Goal: Information Seeking & Learning: Learn about a topic

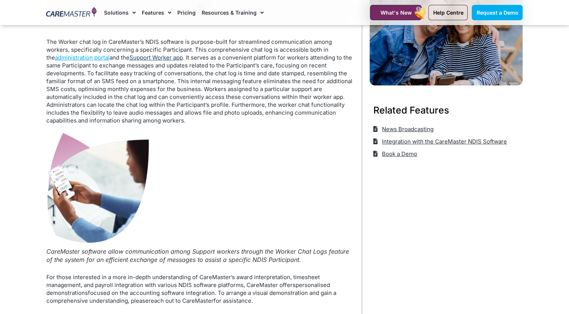
scroll to position [150, 0]
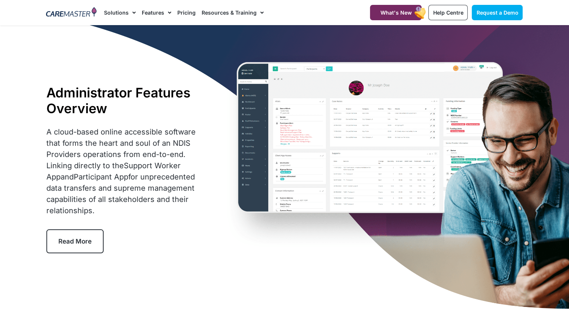
click at [69, 243] on span "Read More" at bounding box center [74, 240] width 33 height 7
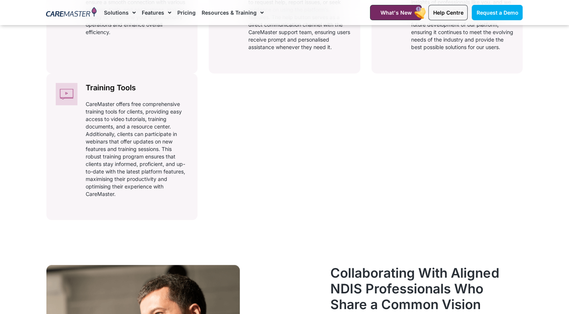
scroll to position [462, 0]
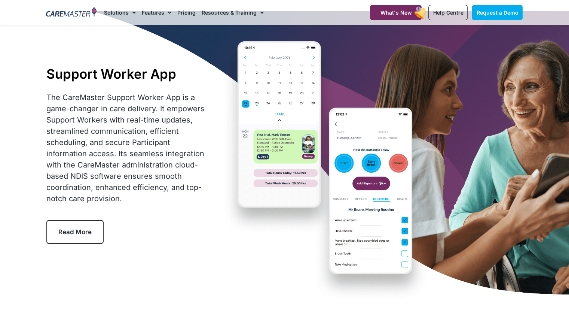
scroll to position [37, 0]
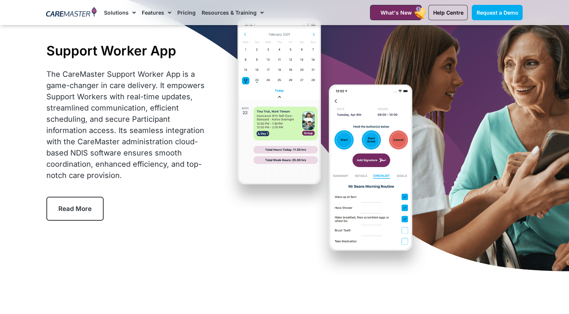
click at [69, 212] on link "Read More" at bounding box center [74, 209] width 57 height 24
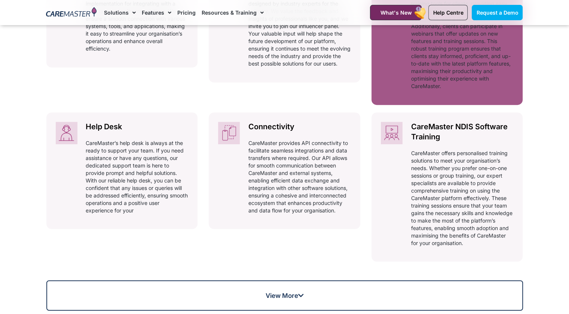
scroll to position [462, 0]
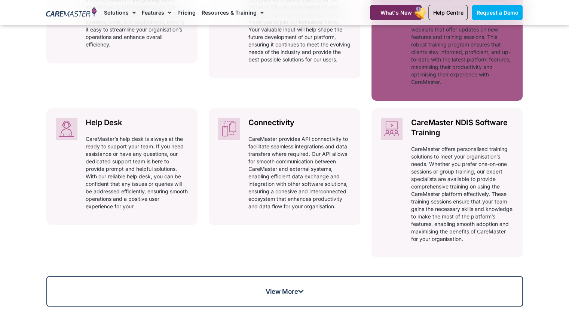
click at [476, 158] on p "CareMaster offers personalised training solutions to meet your organisation’s n…" at bounding box center [462, 193] width 103 height 97
